Goal: Task Accomplishment & Management: Use online tool/utility

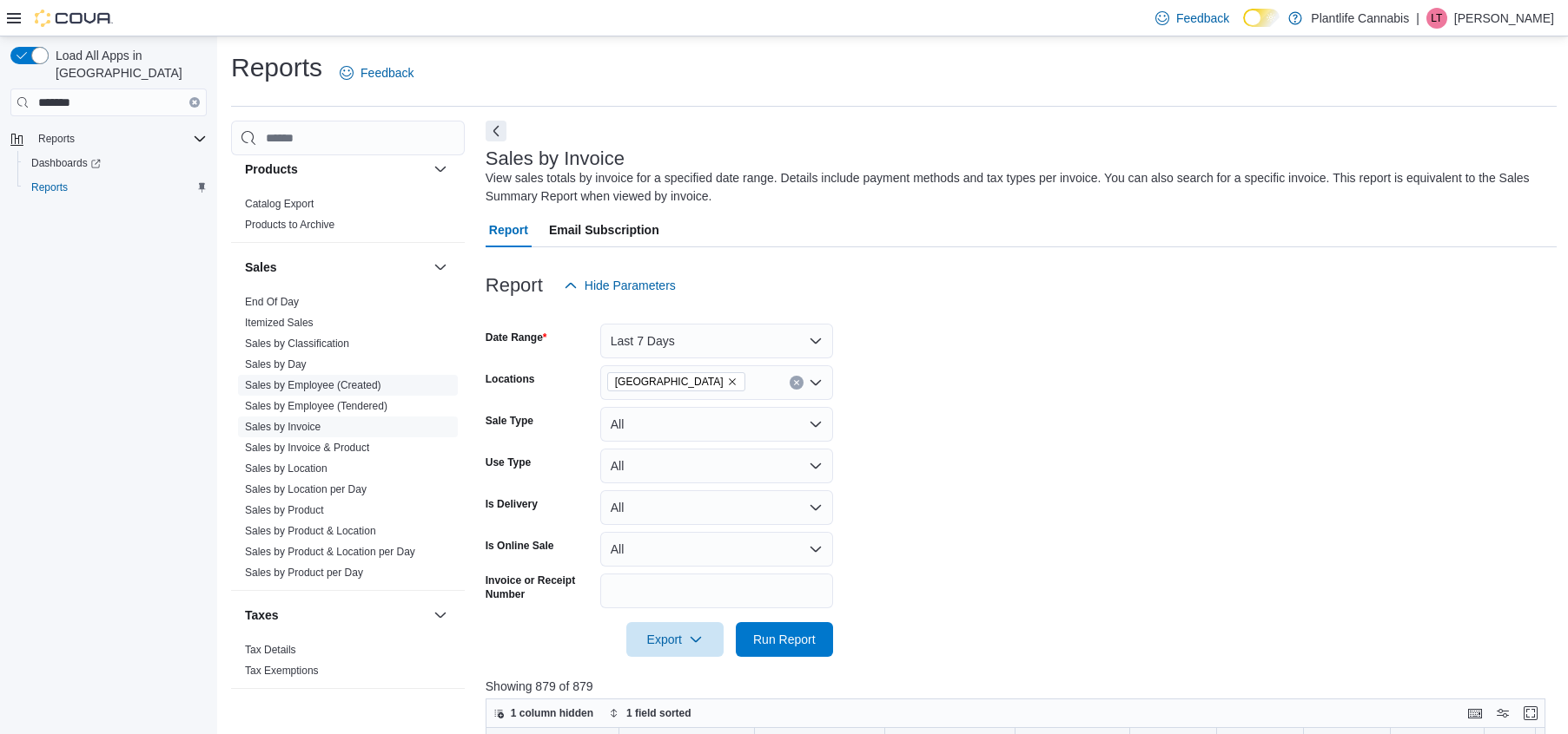
click at [315, 384] on link "Sales by Employee (Created)" at bounding box center [312, 385] width 136 height 13
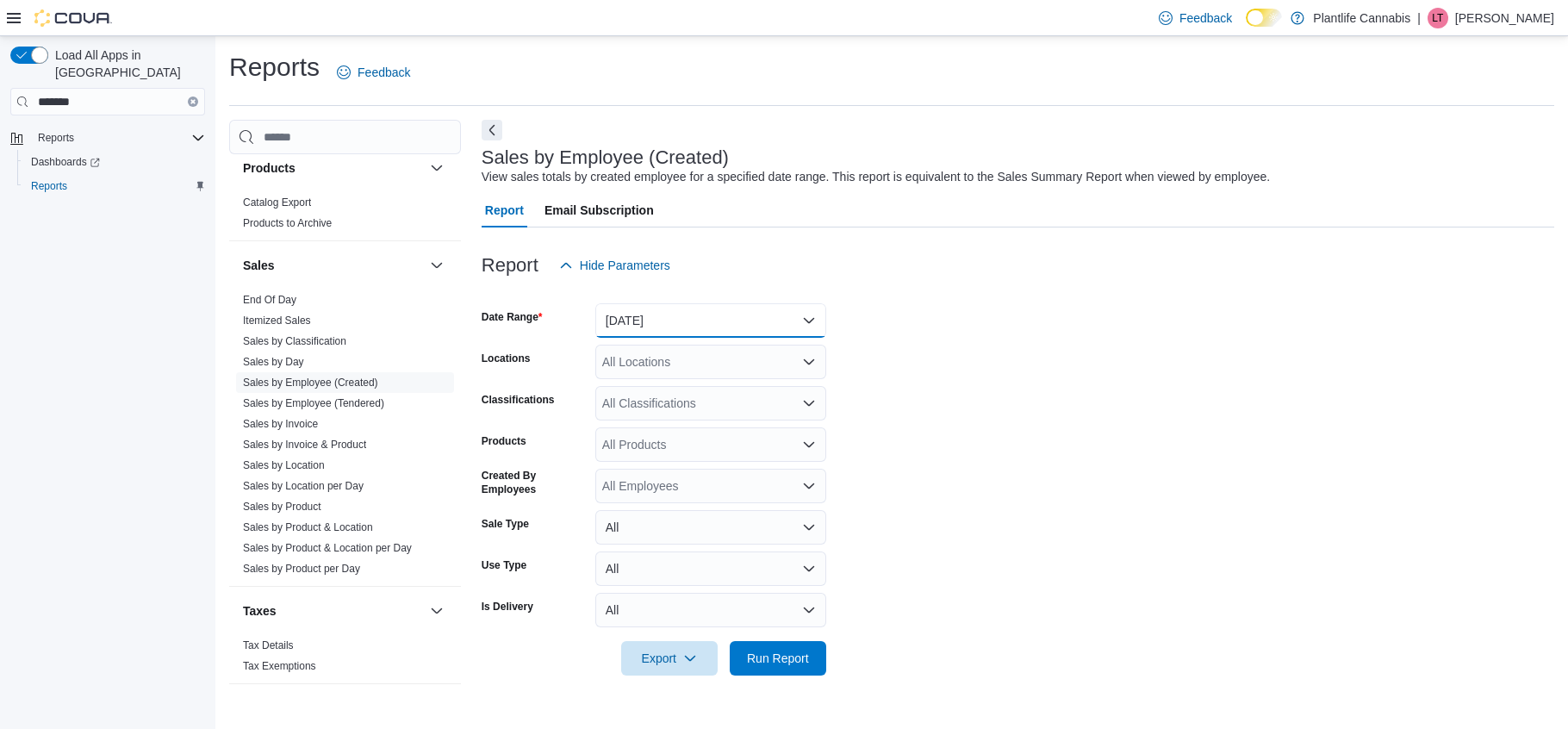
click at [661, 310] on button "Yesterday" at bounding box center [711, 320] width 231 height 34
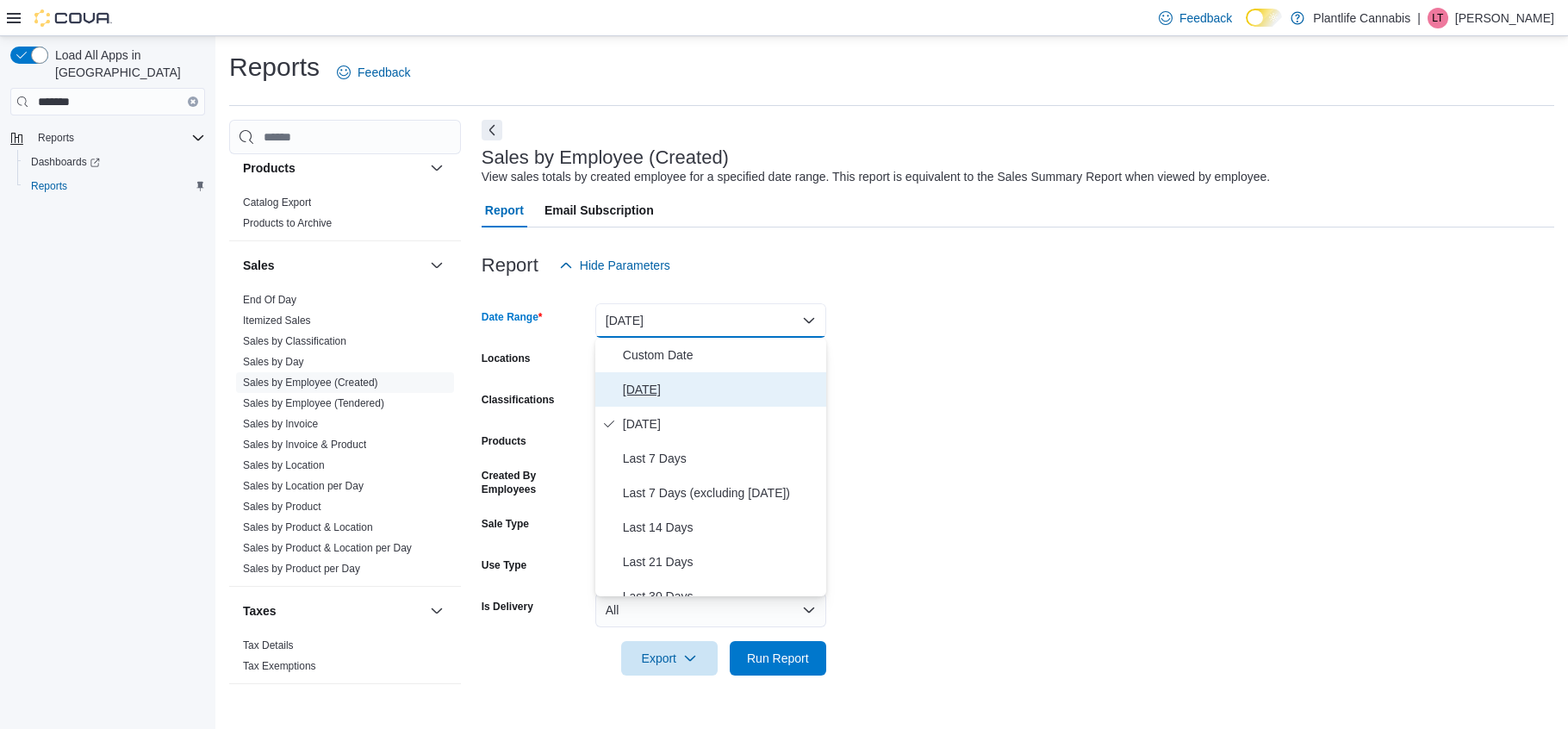
click at [658, 387] on span "Today" at bounding box center [721, 390] width 196 height 21
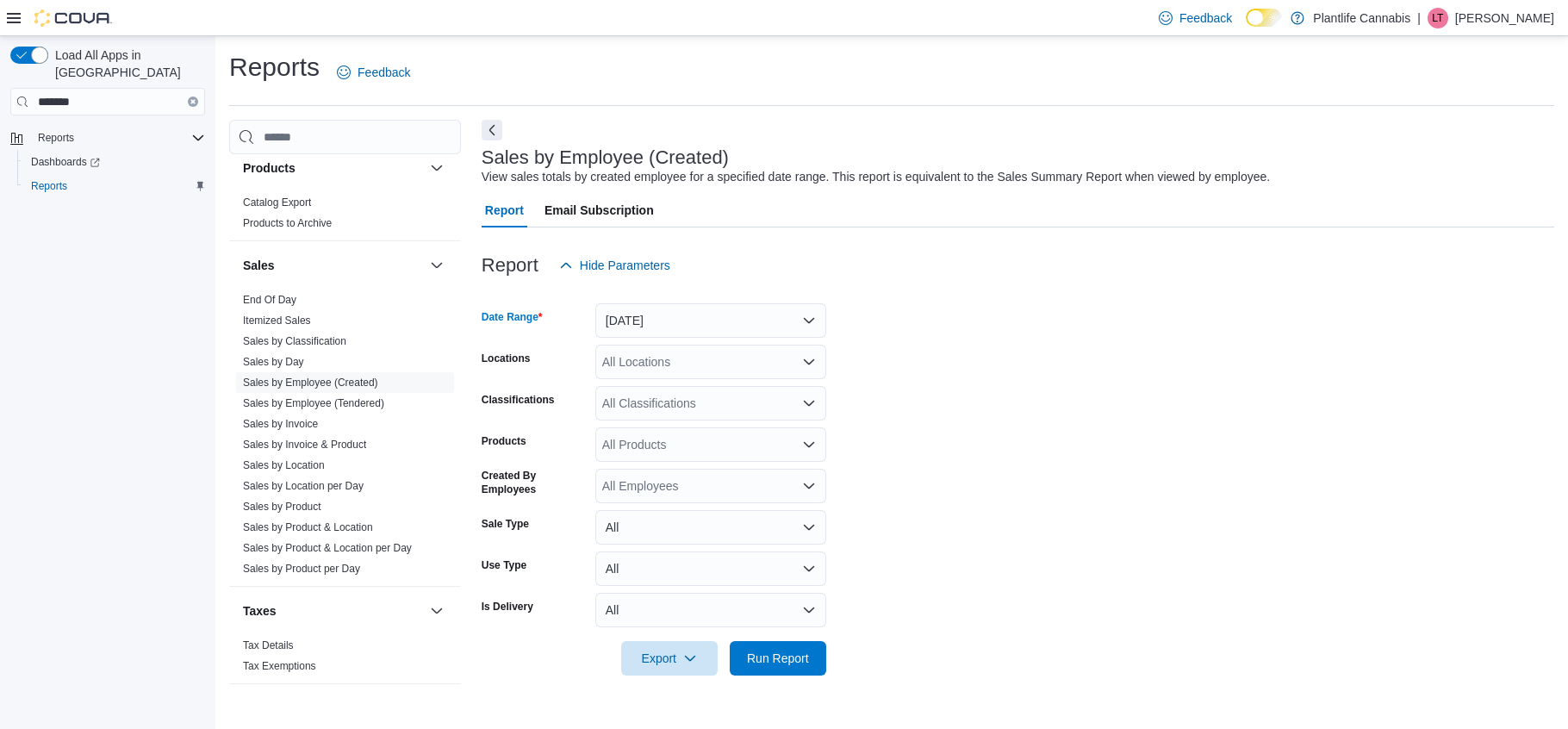
click at [663, 362] on div "All Locations" at bounding box center [711, 363] width 231 height 34
type input "***"
click at [659, 389] on span "[GEOGRAPHIC_DATA]" at bounding box center [705, 391] width 126 height 17
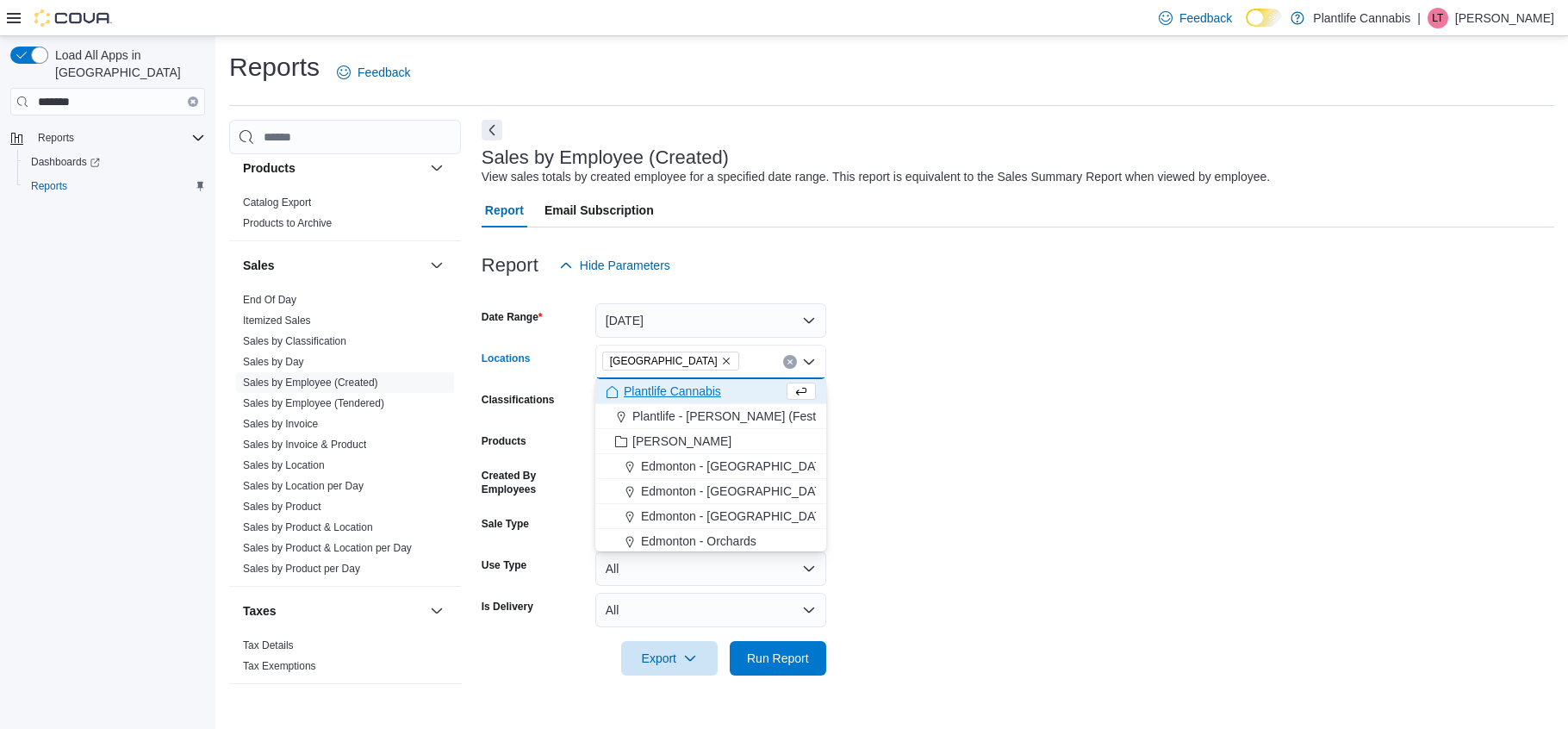
drag, startPoint x: 794, startPoint y: 638, endPoint x: 790, endPoint y: 676, distance: 38.2
click at [793, 642] on form "Date Range Today Locations Spruce Grove Combo box. Selected. Spruce Grove. Pres…" at bounding box center [1018, 479] width 1073 height 393
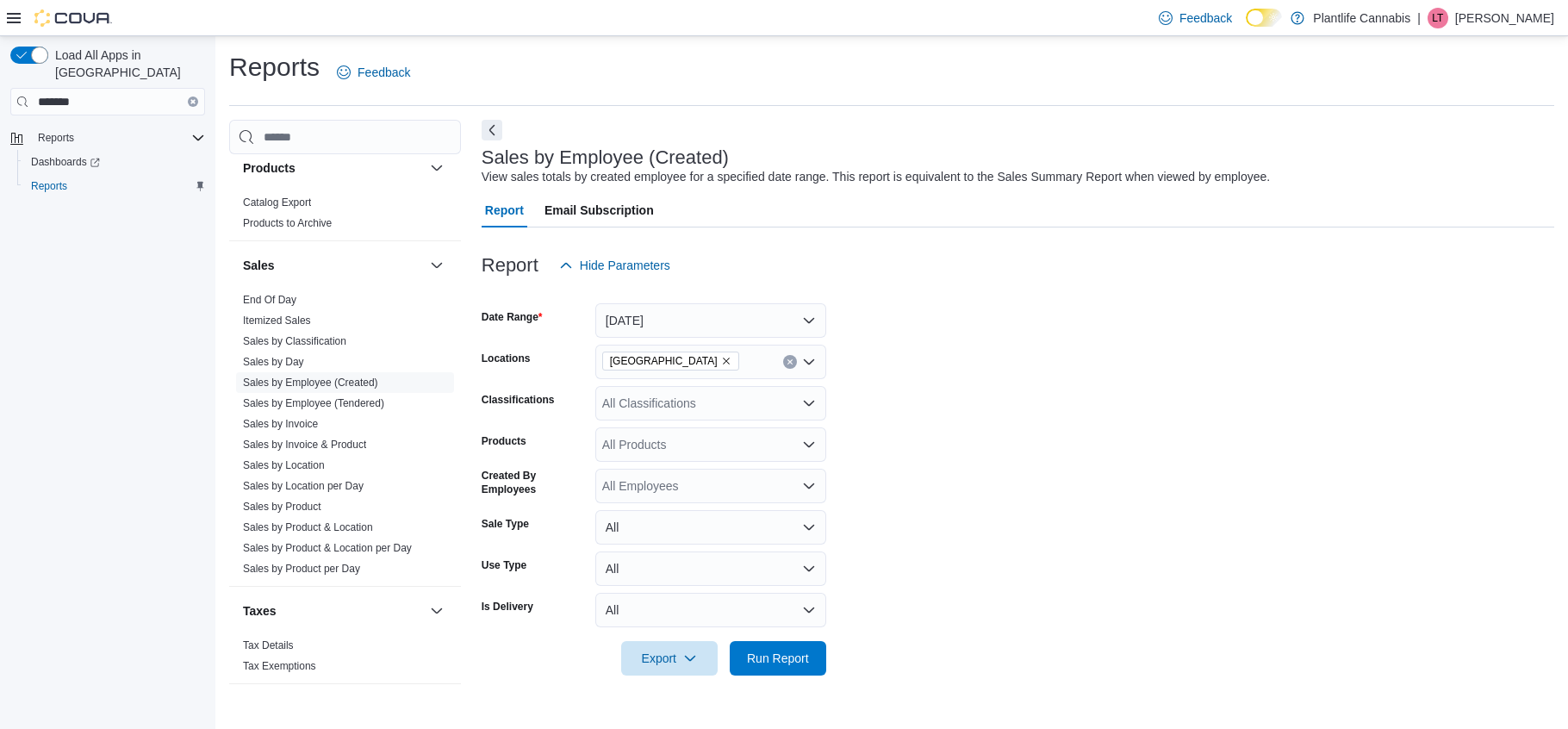
click at [790, 677] on div at bounding box center [1018, 687] width 1073 height 21
click at [792, 667] on span "Run Report" at bounding box center [777, 658] width 76 height 34
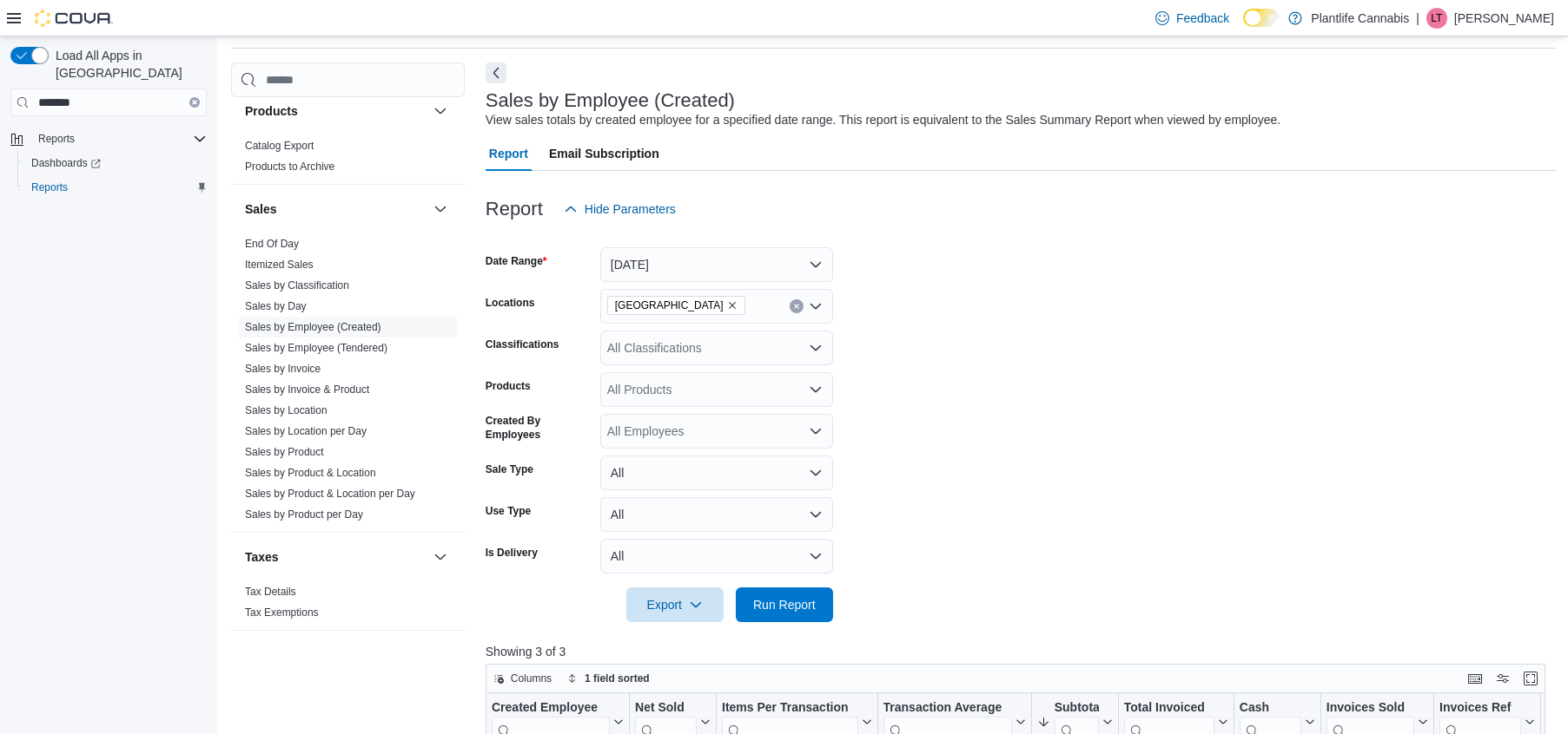
scroll to position [27, 0]
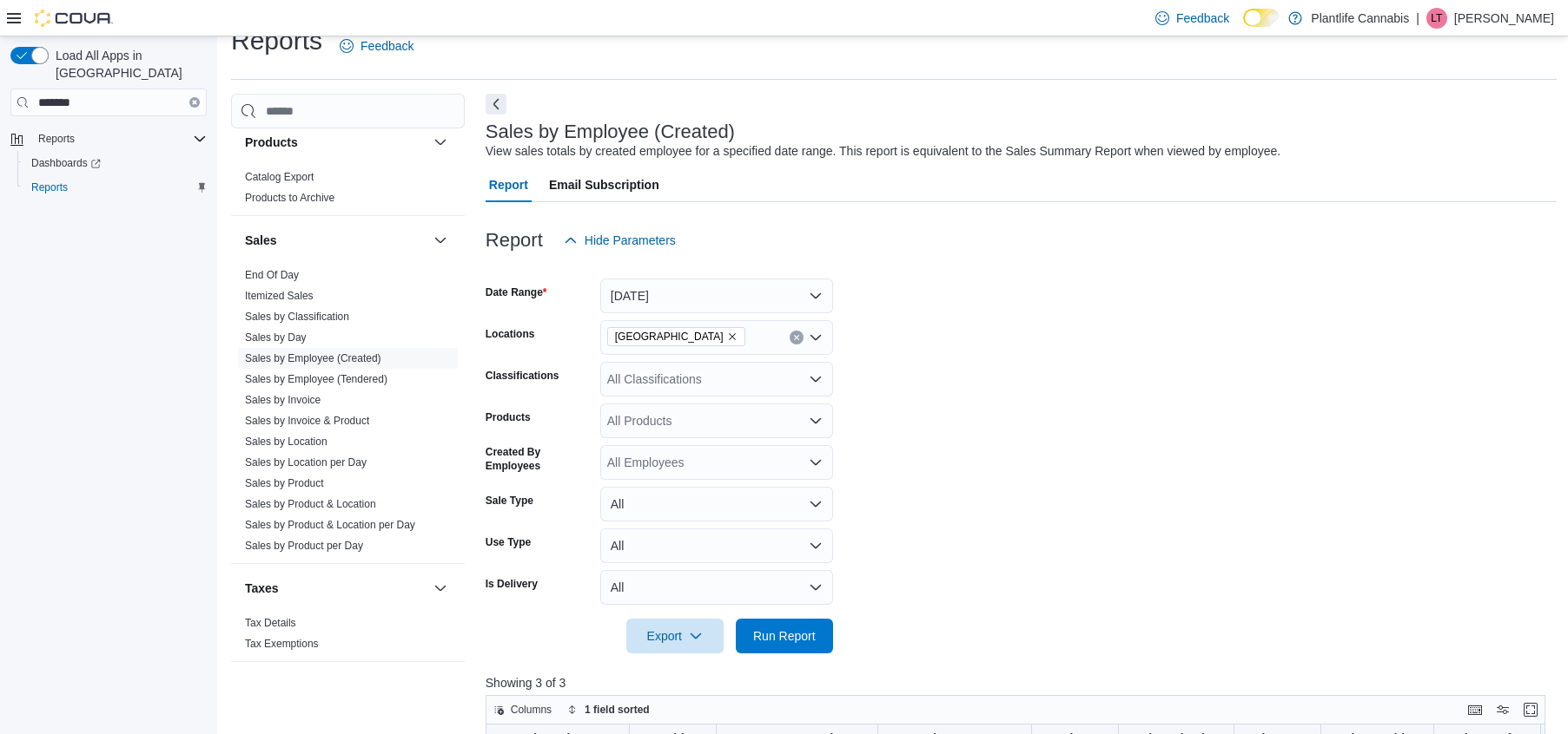
click at [644, 374] on div "All Classifications" at bounding box center [717, 380] width 233 height 35
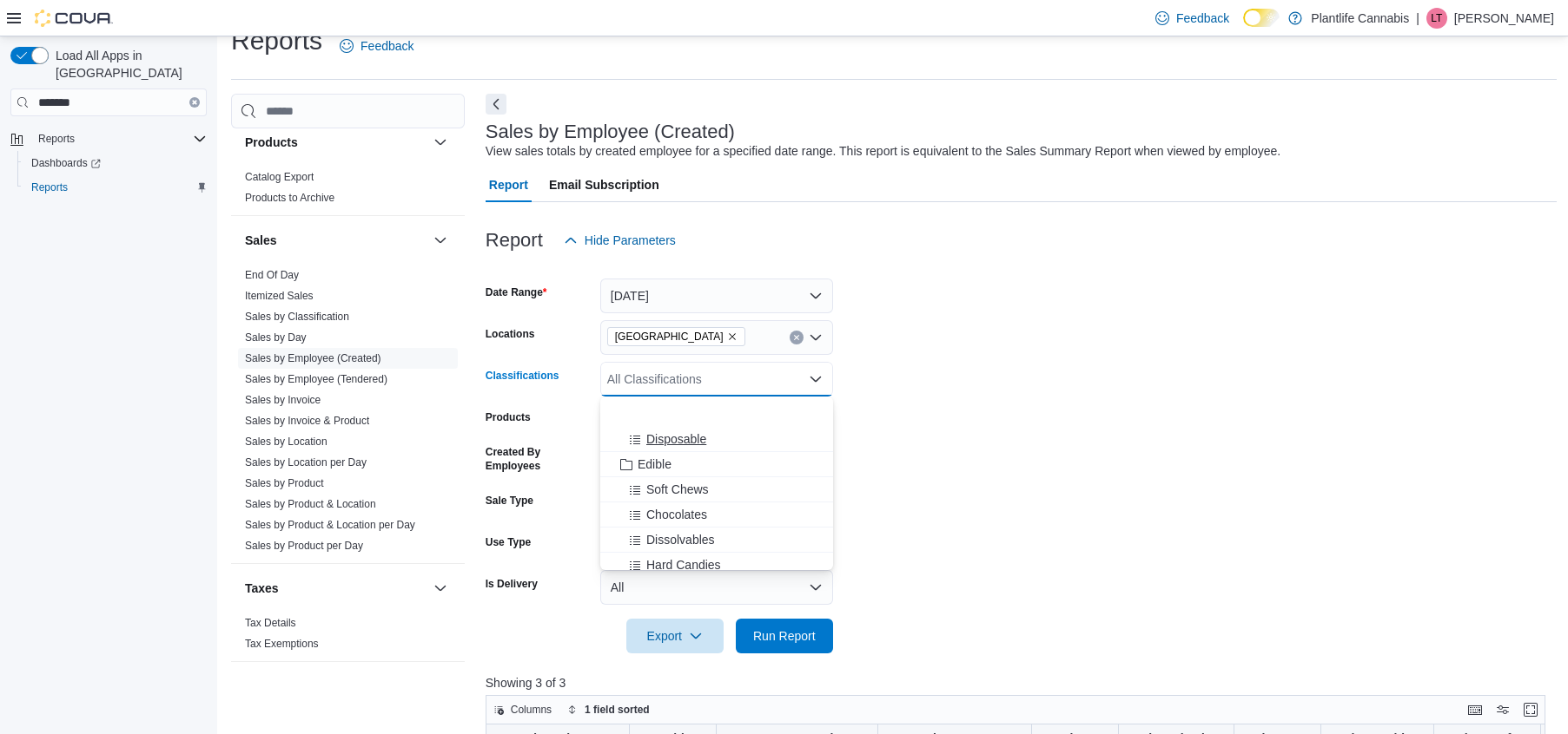
scroll to position [144, 0]
click at [718, 520] on span "Accessory Group" at bounding box center [684, 517] width 93 height 17
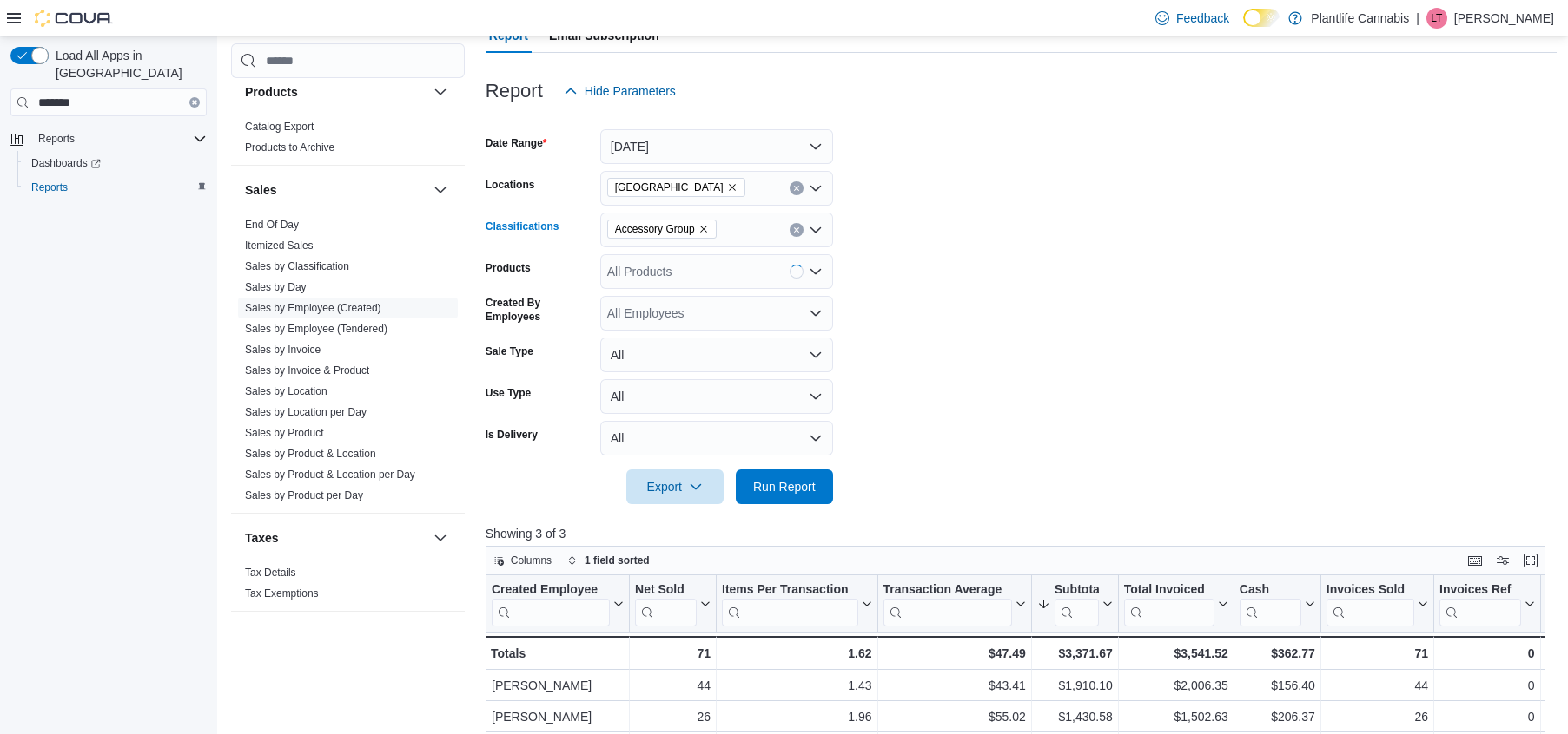
scroll to position [177, 0]
click at [782, 482] on span "Run Report" at bounding box center [784, 485] width 63 height 17
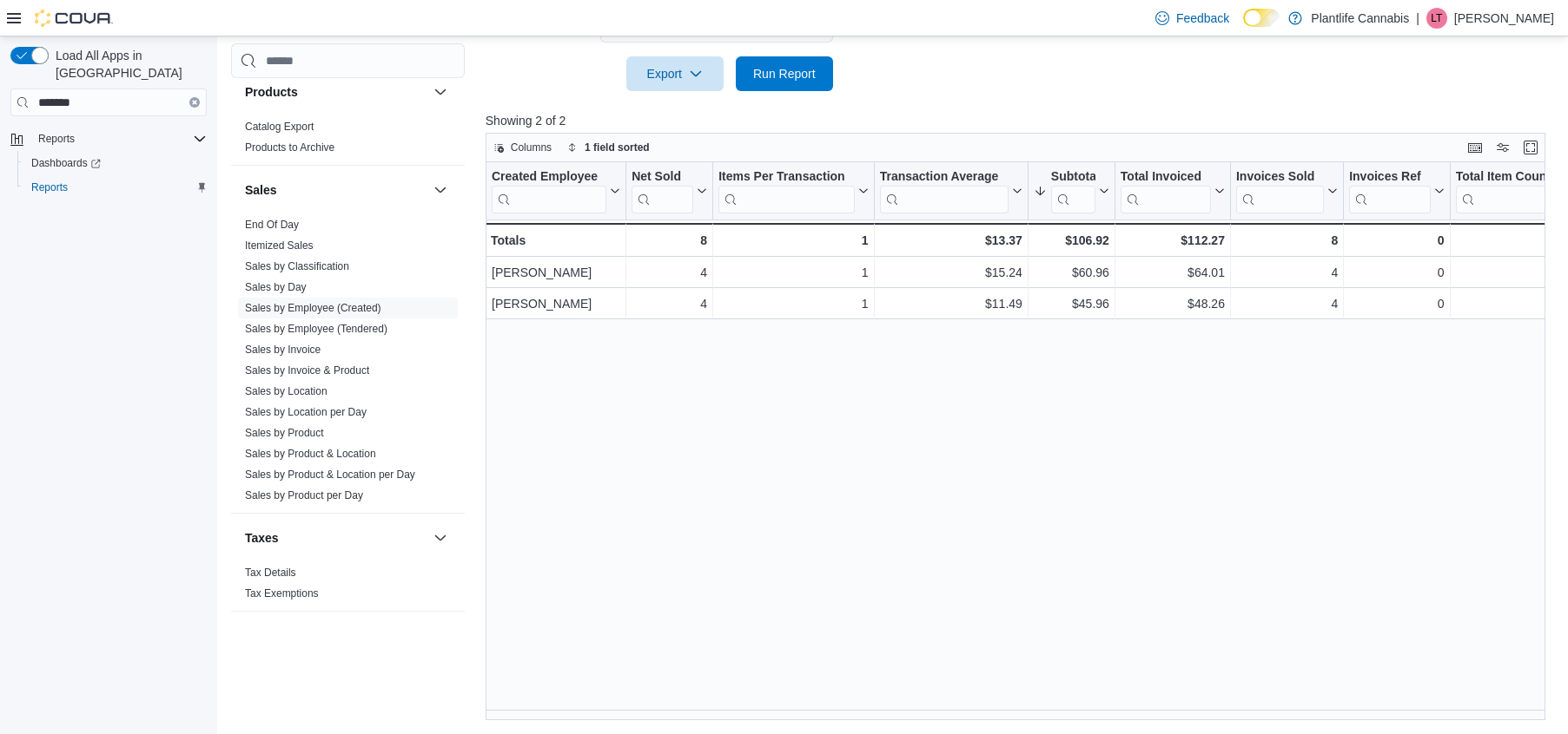
scroll to position [590, 0]
